Goal: Find specific page/section: Find specific page/section

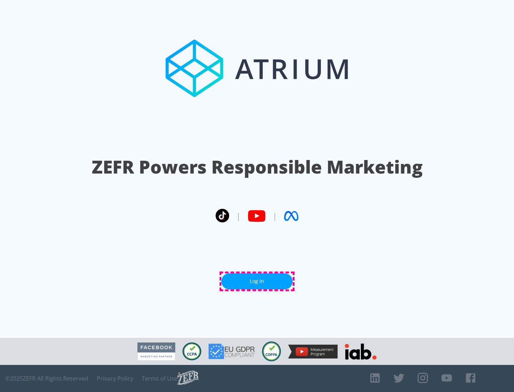
click at [257, 281] on link "Log In" at bounding box center [256, 282] width 71 height 16
